Goal: Task Accomplishment & Management: Use online tool/utility

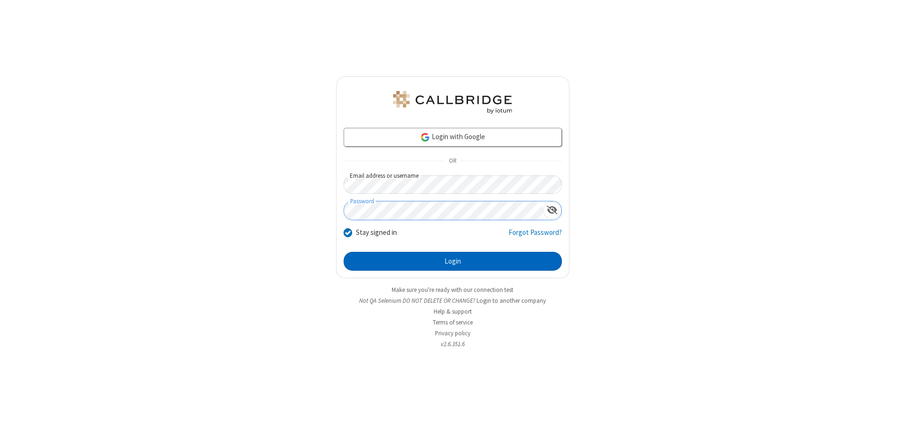
click at [453, 261] on button "Login" at bounding box center [453, 261] width 218 height 19
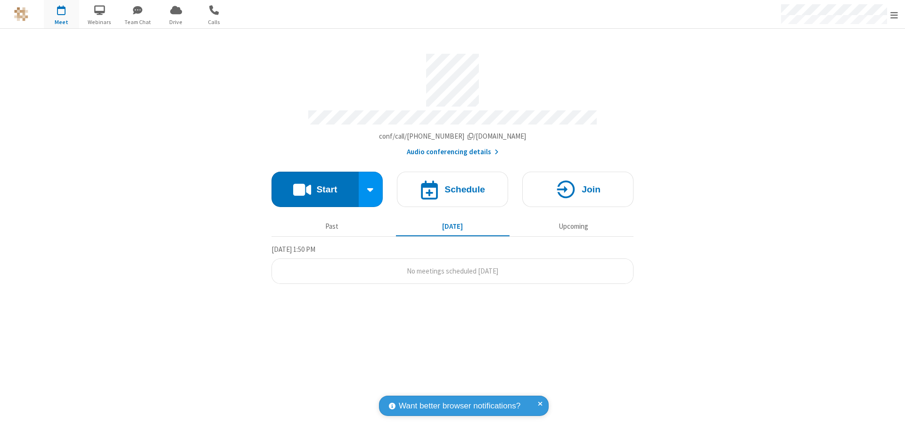
click at [315, 185] on button "Start" at bounding box center [315, 189] width 87 height 35
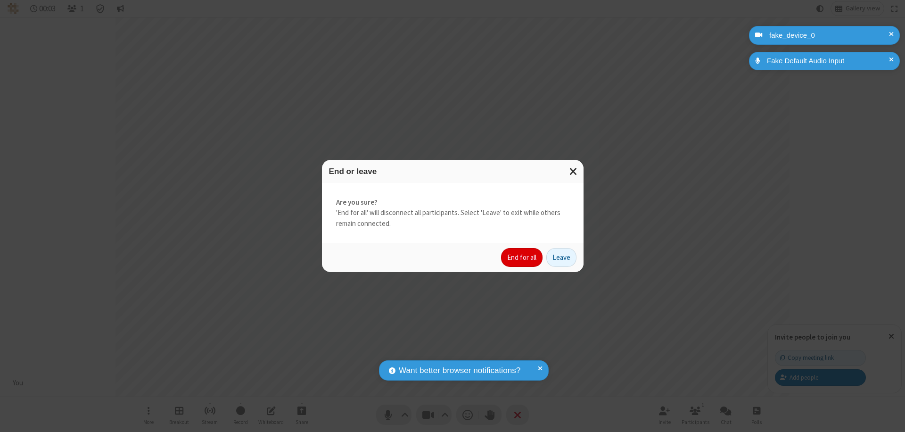
click at [522, 257] on button "End for all" at bounding box center [521, 257] width 41 height 19
